Goal: Transaction & Acquisition: Purchase product/service

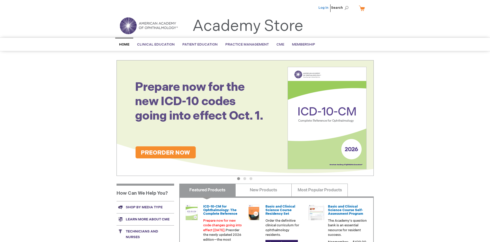
click at [324, 8] on link "Log In" at bounding box center [323, 8] width 10 height 4
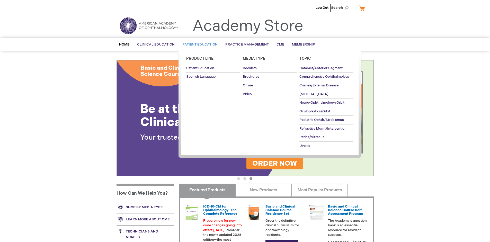
click at [198, 44] on span "Patient Education" at bounding box center [199, 44] width 35 height 4
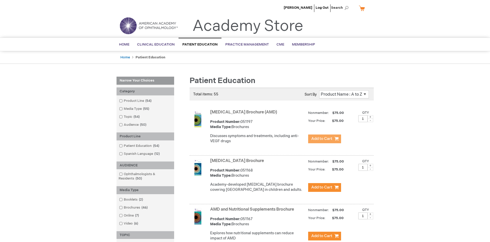
click at [324, 139] on span "Add to Cart" at bounding box center [321, 138] width 21 height 5
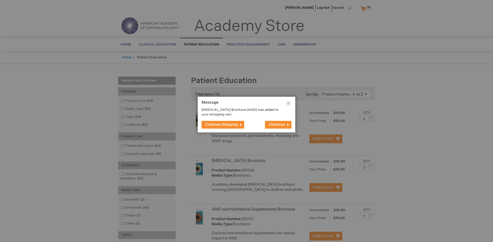
click at [222, 124] on span "Continue Shopping" at bounding box center [222, 124] width 32 height 4
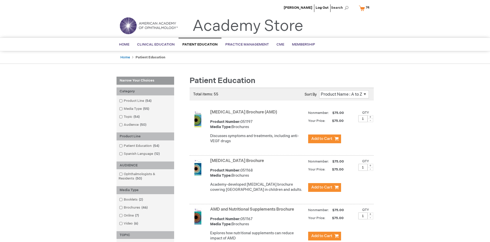
click at [253, 212] on link "AMD and Nutritional Supplements Brochure" at bounding box center [252, 209] width 84 height 5
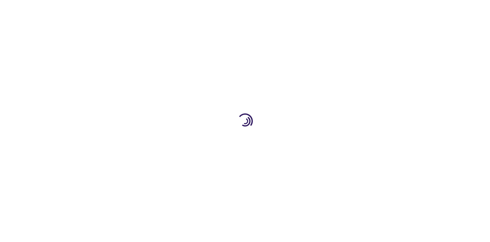
type input "1"
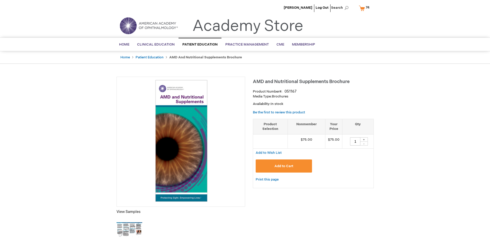
click at [283, 166] on span "Add to Cart" at bounding box center [283, 166] width 19 height 4
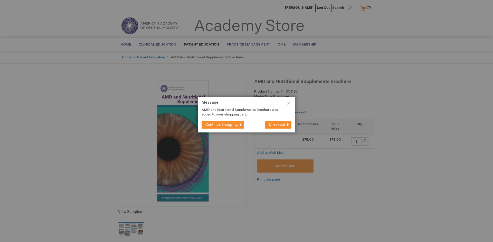
click at [222, 124] on span "Continue Shopping" at bounding box center [222, 124] width 32 height 4
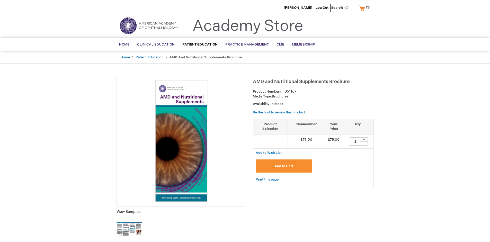
click at [365, 8] on span "75 75 items" at bounding box center [367, 7] width 5 height 6
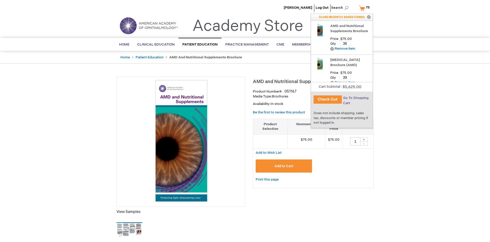
click at [355, 98] on span "Go To Shopping Cart" at bounding box center [355, 100] width 25 height 9
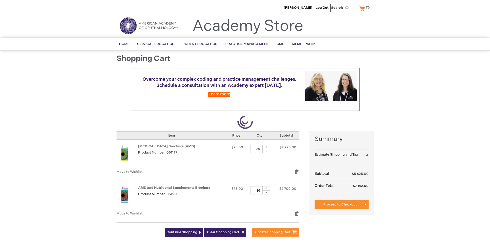
select select "US"
select select "41"
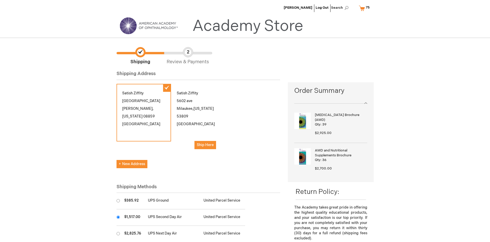
click at [118, 217] on input "radio" at bounding box center [117, 216] width 3 height 3
